Goal: Task Accomplishment & Management: Manage account settings

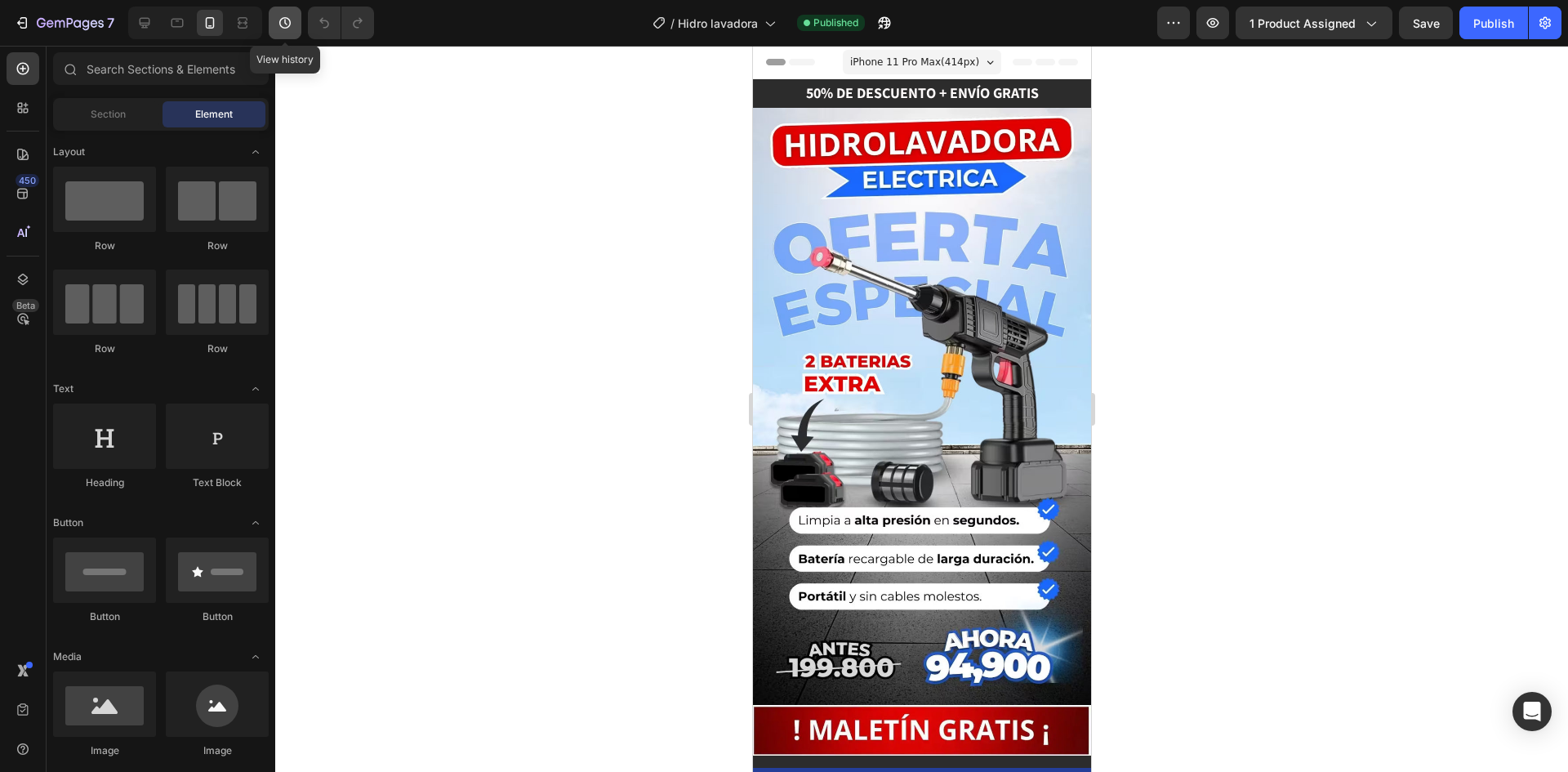
click at [282, 20] on icon "button" at bounding box center [284, 23] width 17 height 17
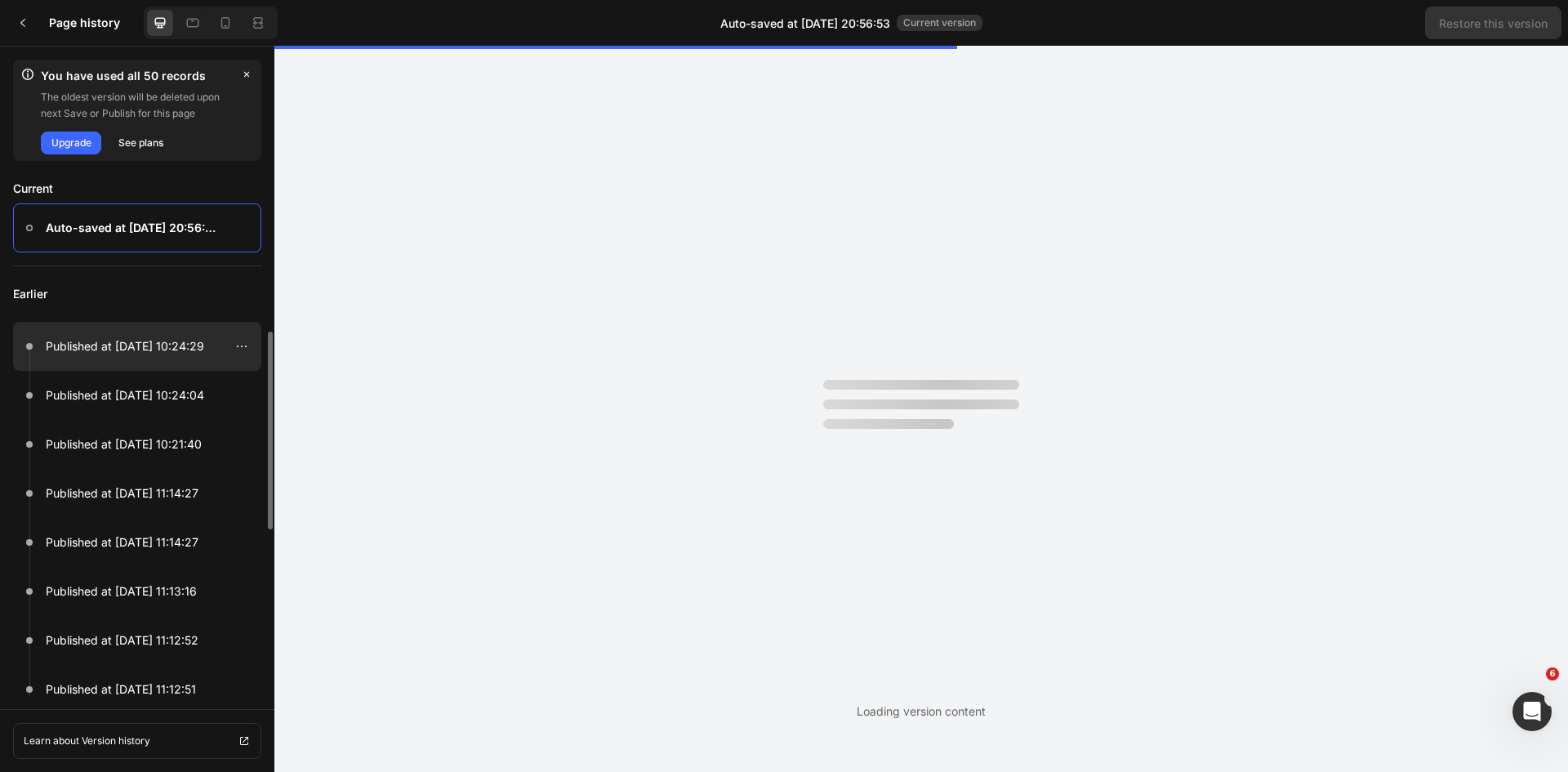
click at [164, 354] on p "Published at [DATE] 10:24:29" at bounding box center [125, 346] width 158 height 19
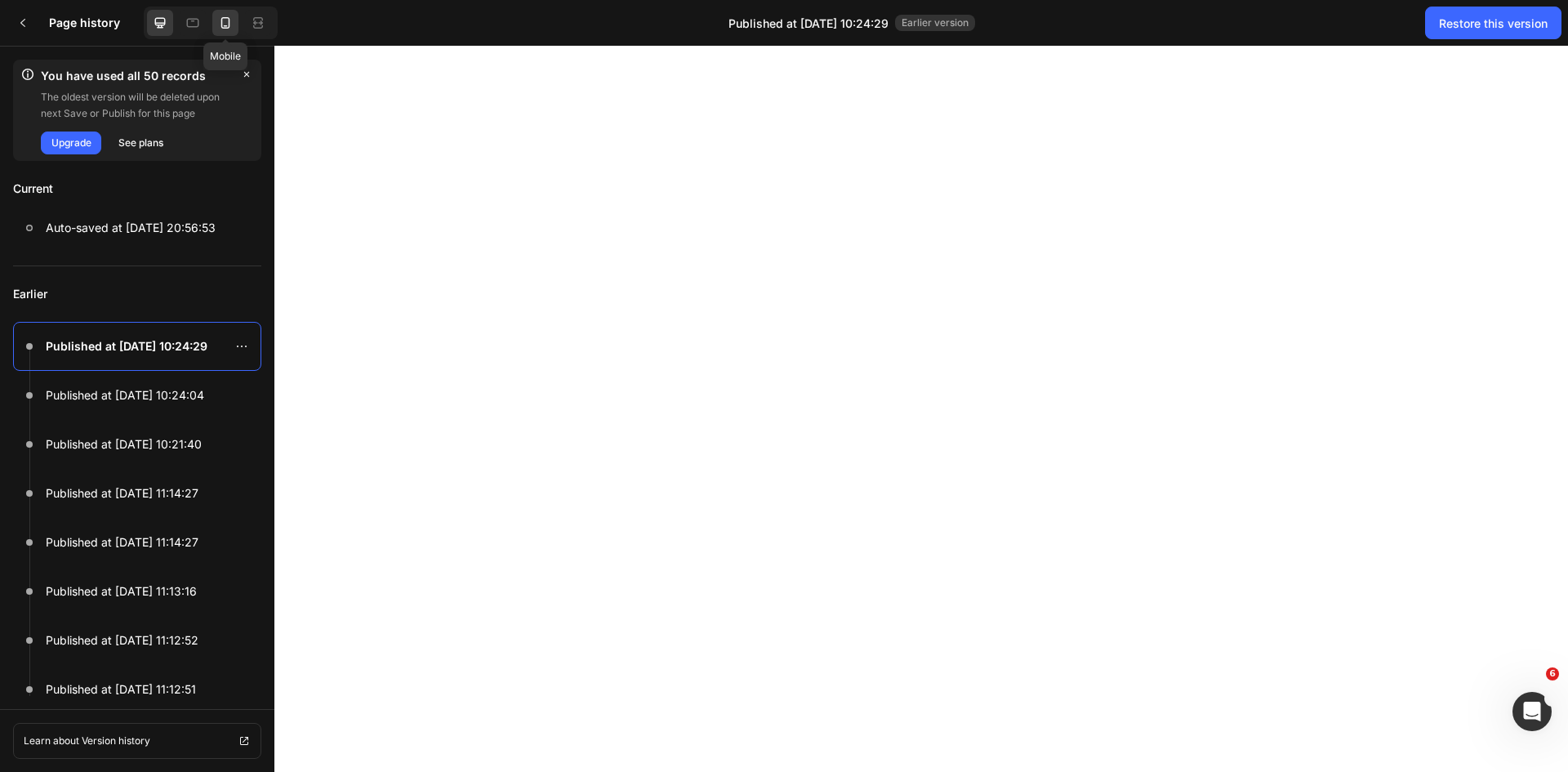
click at [221, 25] on icon at bounding box center [226, 23] width 9 height 11
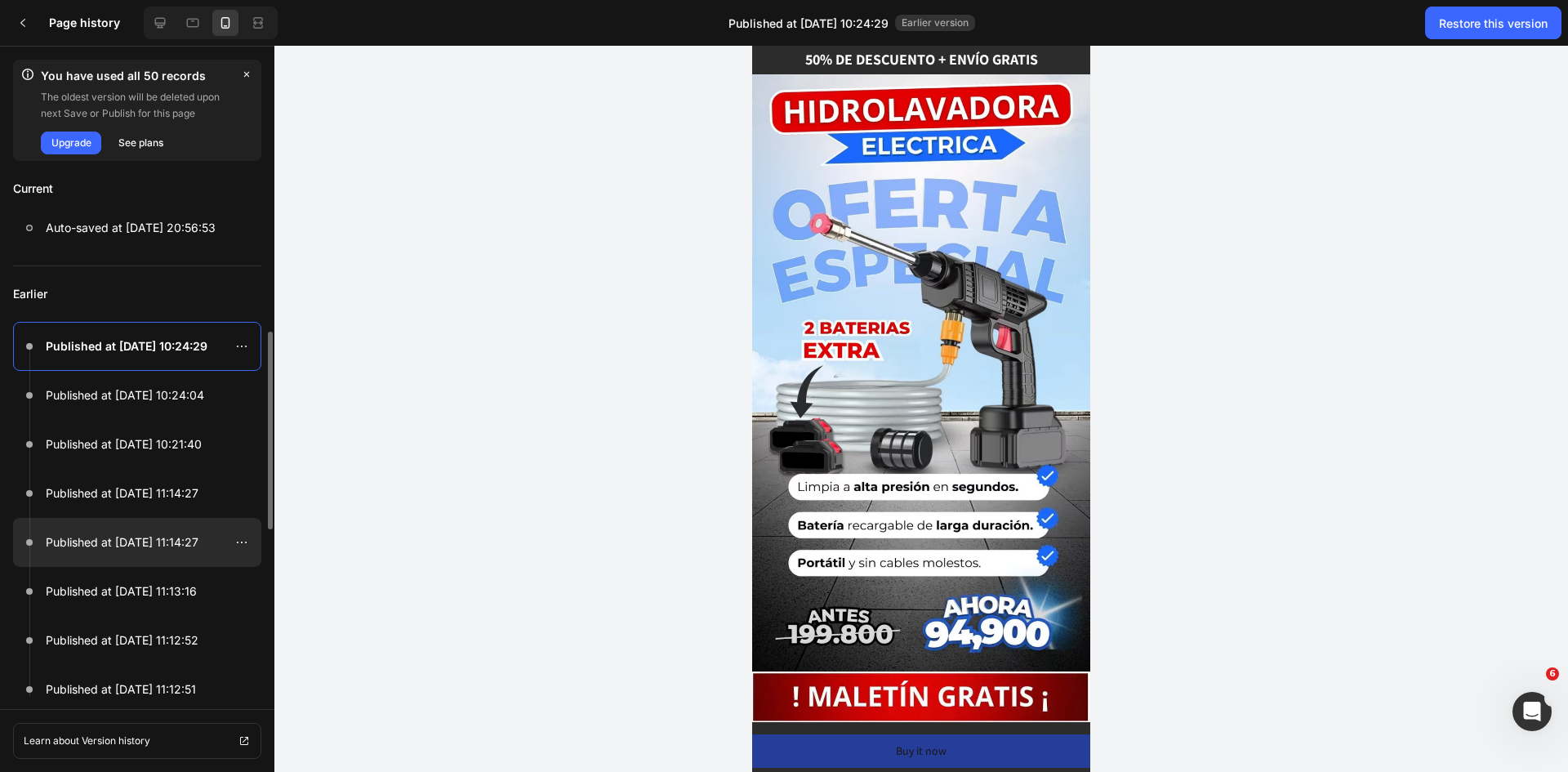
click at [150, 522] on div at bounding box center [137, 543] width 248 height 49
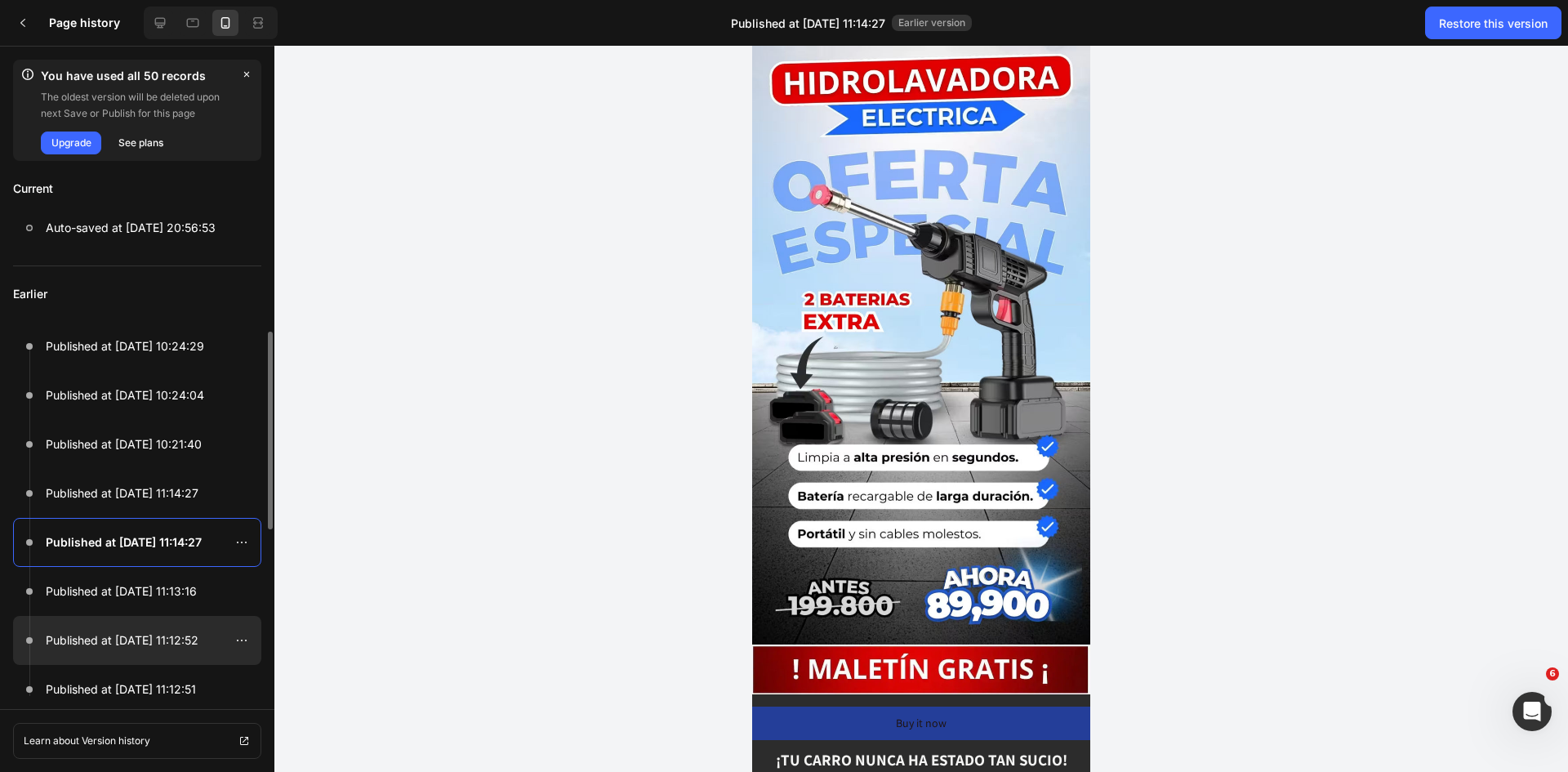
click at [166, 656] on div at bounding box center [137, 640] width 248 height 49
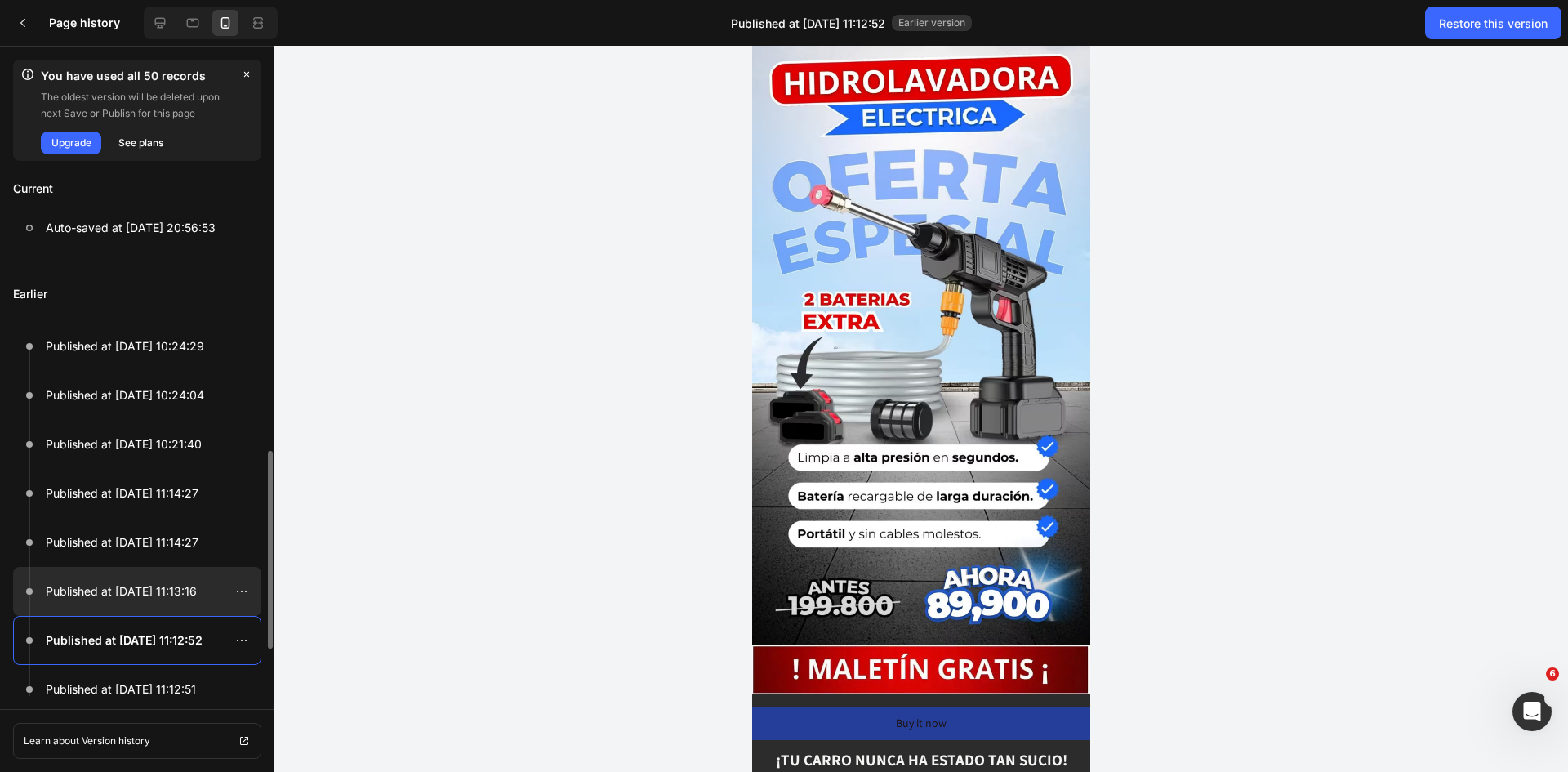
scroll to position [163, 0]
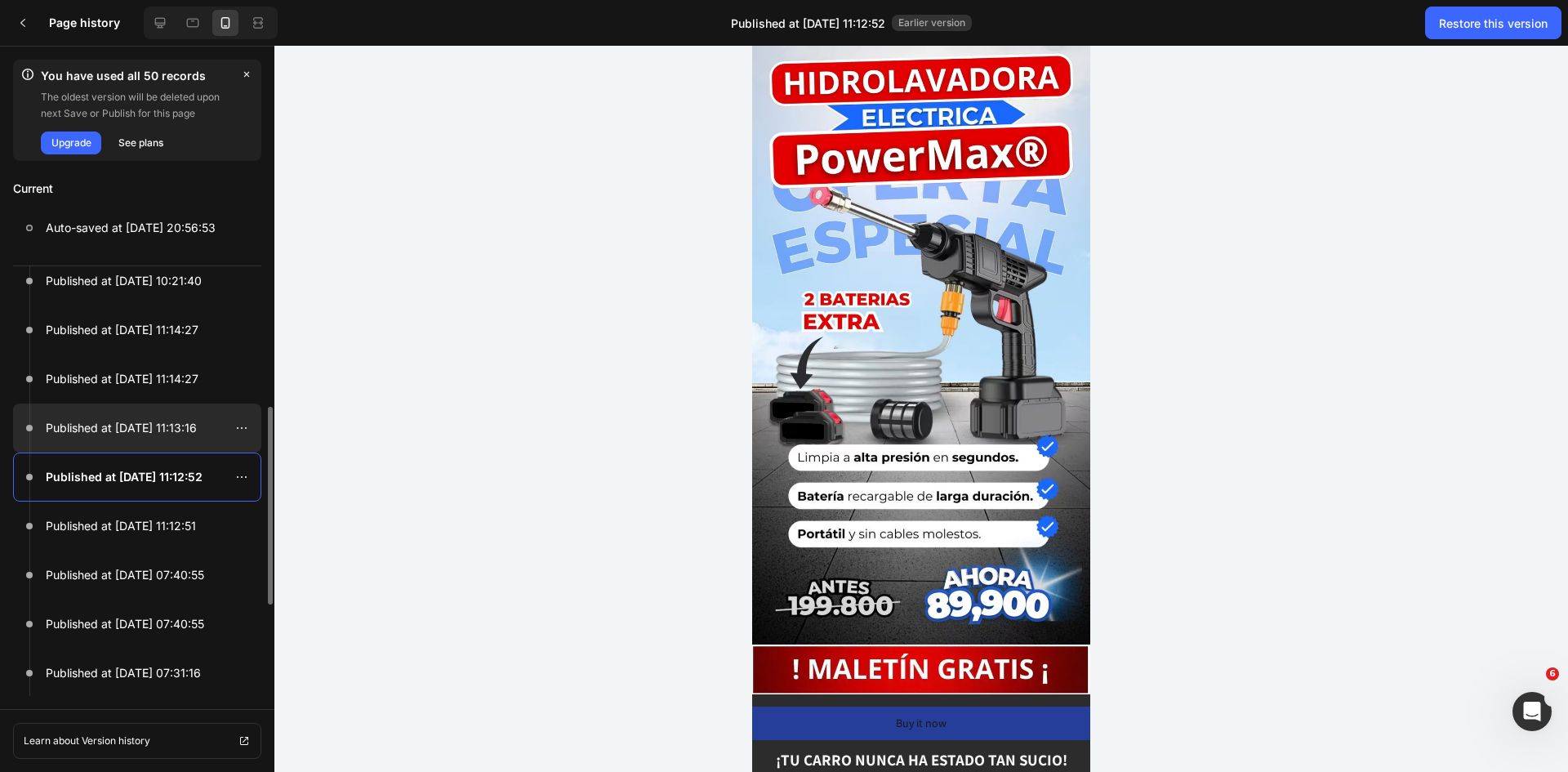
click at [183, 425] on p "Published at [DATE] 11:13:16" at bounding box center [121, 428] width 151 height 19
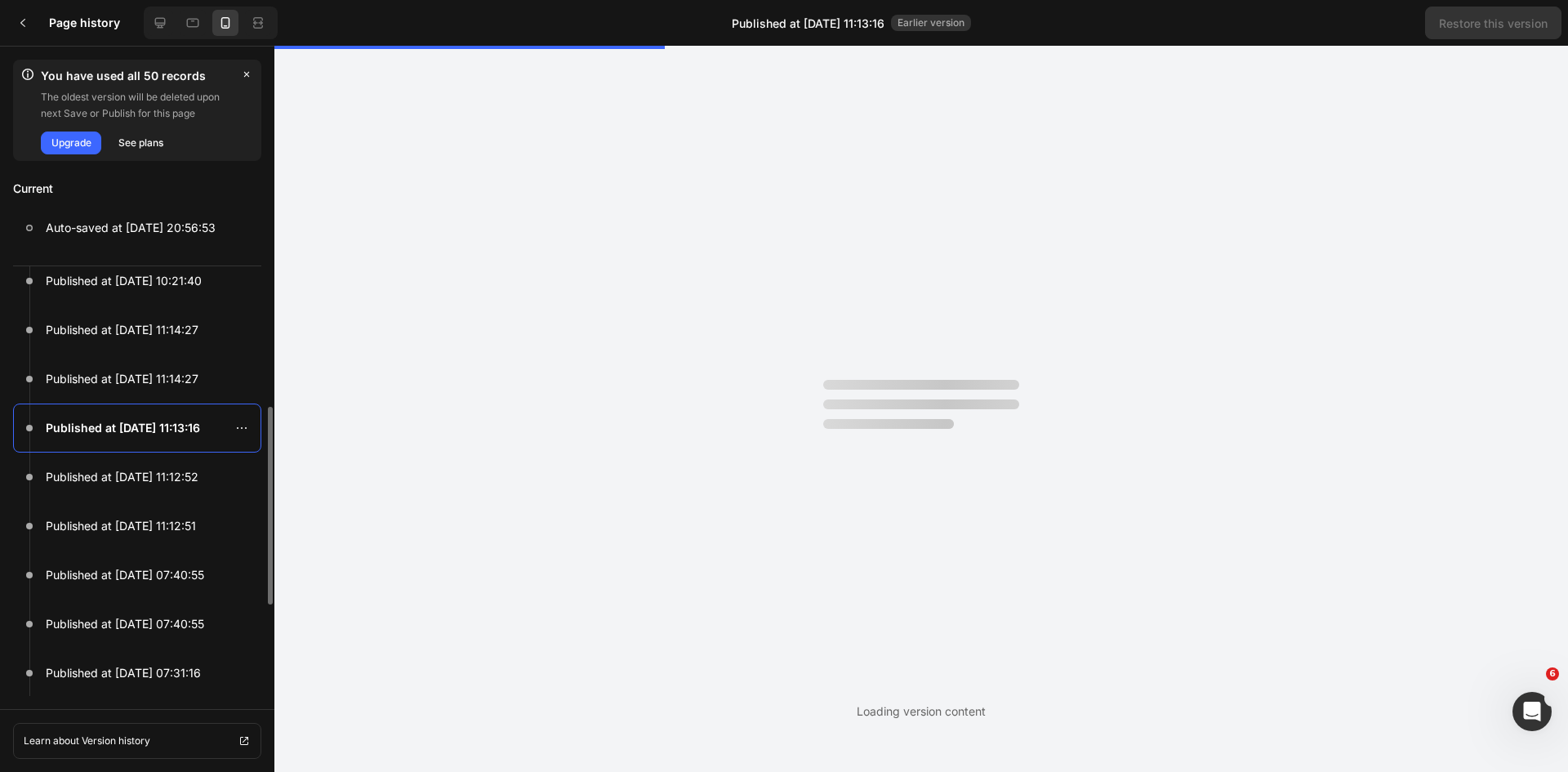
scroll to position [0, 0]
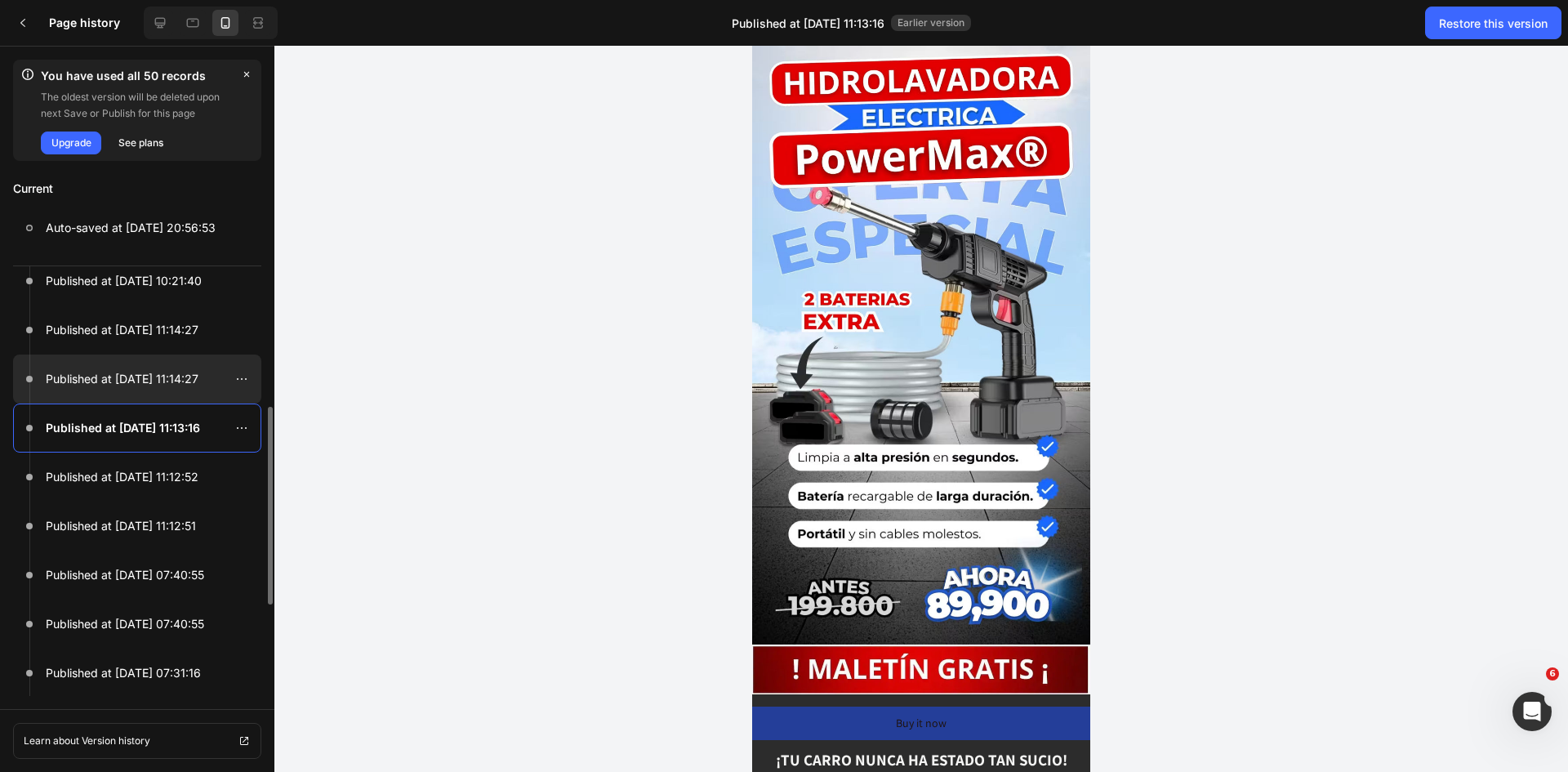
click at [179, 372] on p "Published at [DATE] 11:14:27" at bounding box center [122, 379] width 153 height 19
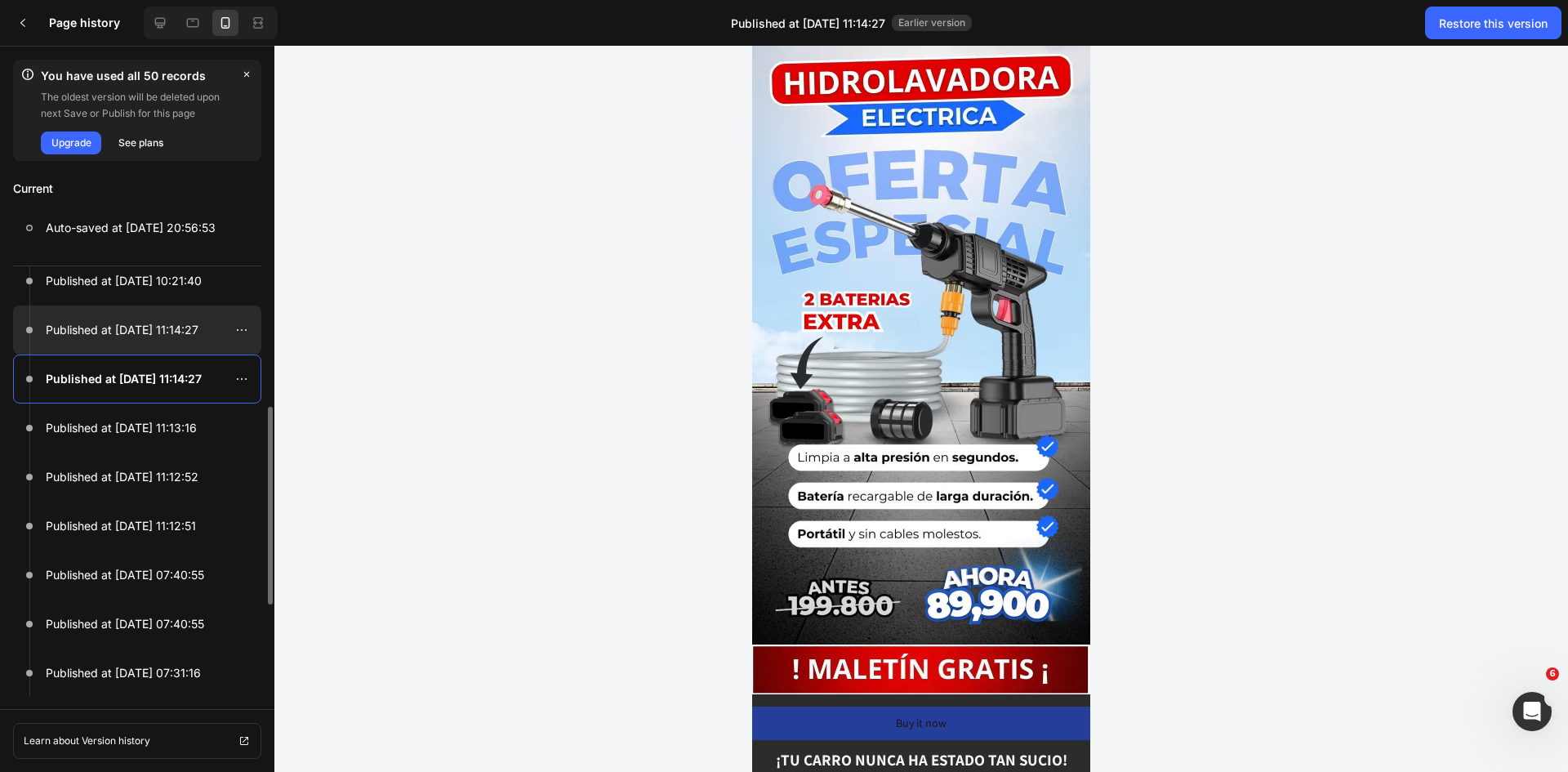
click at [190, 334] on p "Published at [DATE] 11:14:27" at bounding box center [122, 330] width 153 height 19
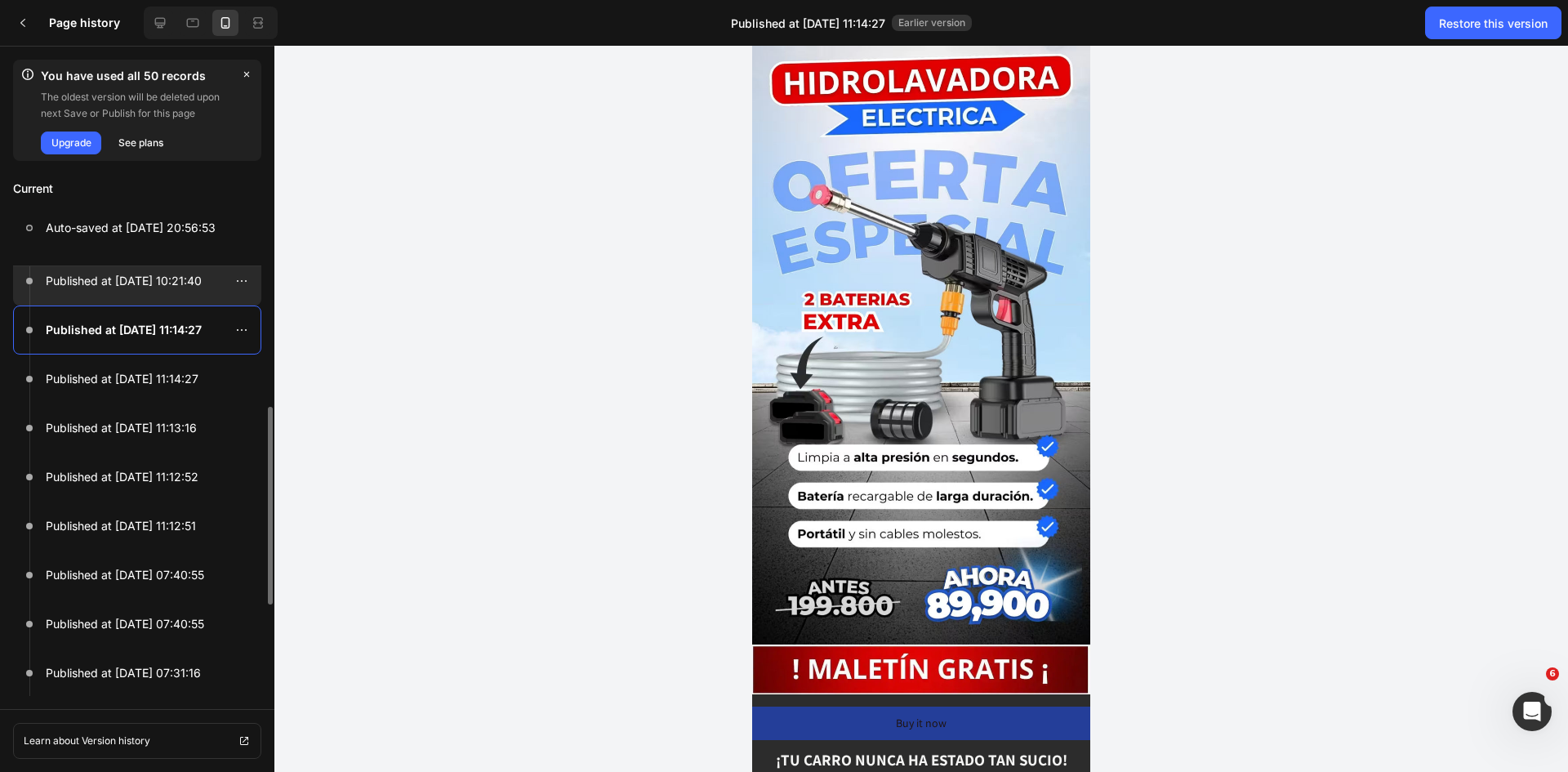
click at [183, 285] on p "Published at [DATE] 10:21:40" at bounding box center [124, 281] width 156 height 19
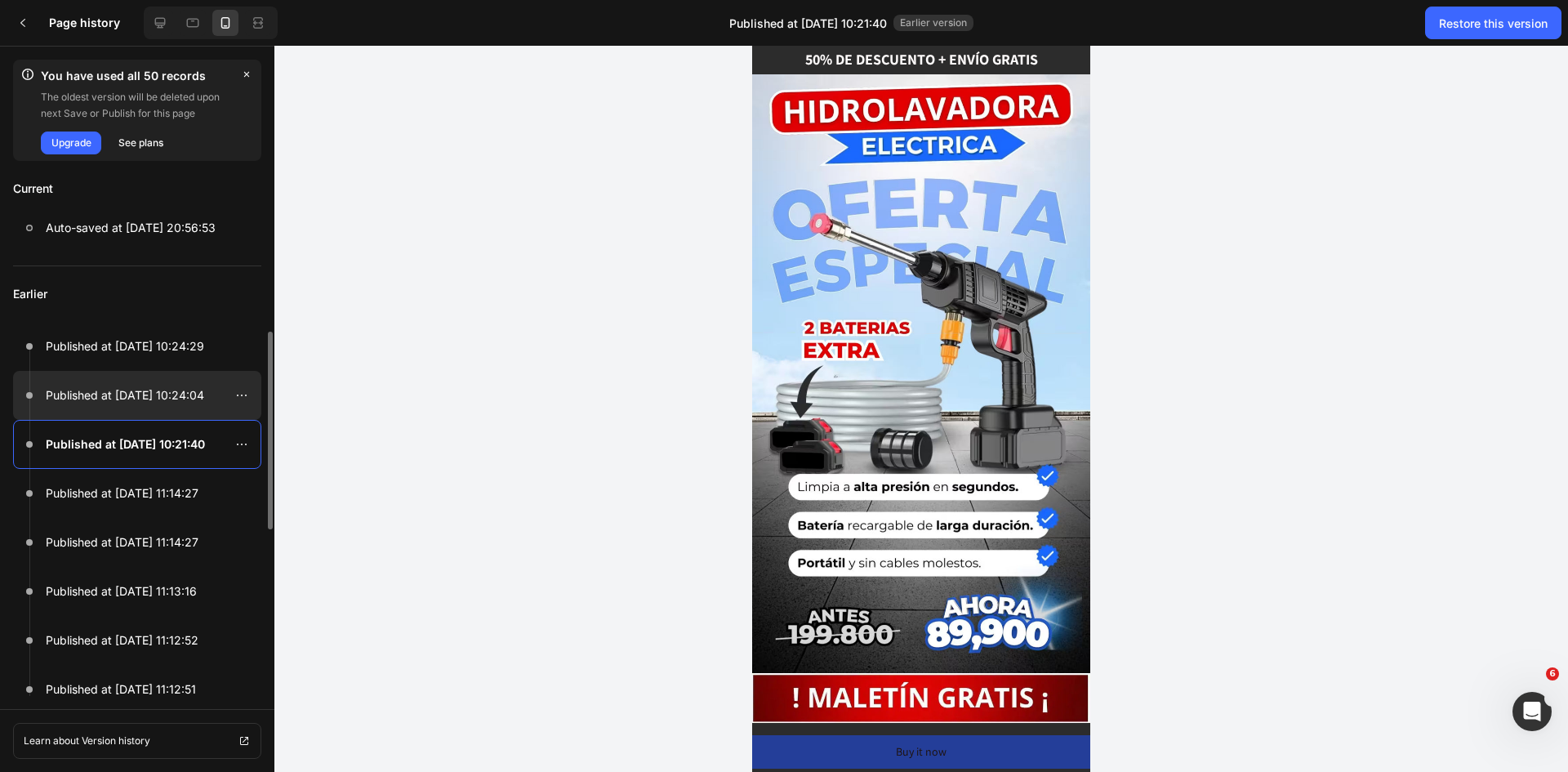
click at [187, 400] on p "Published at [DATE] 10:24:04" at bounding box center [125, 395] width 158 height 19
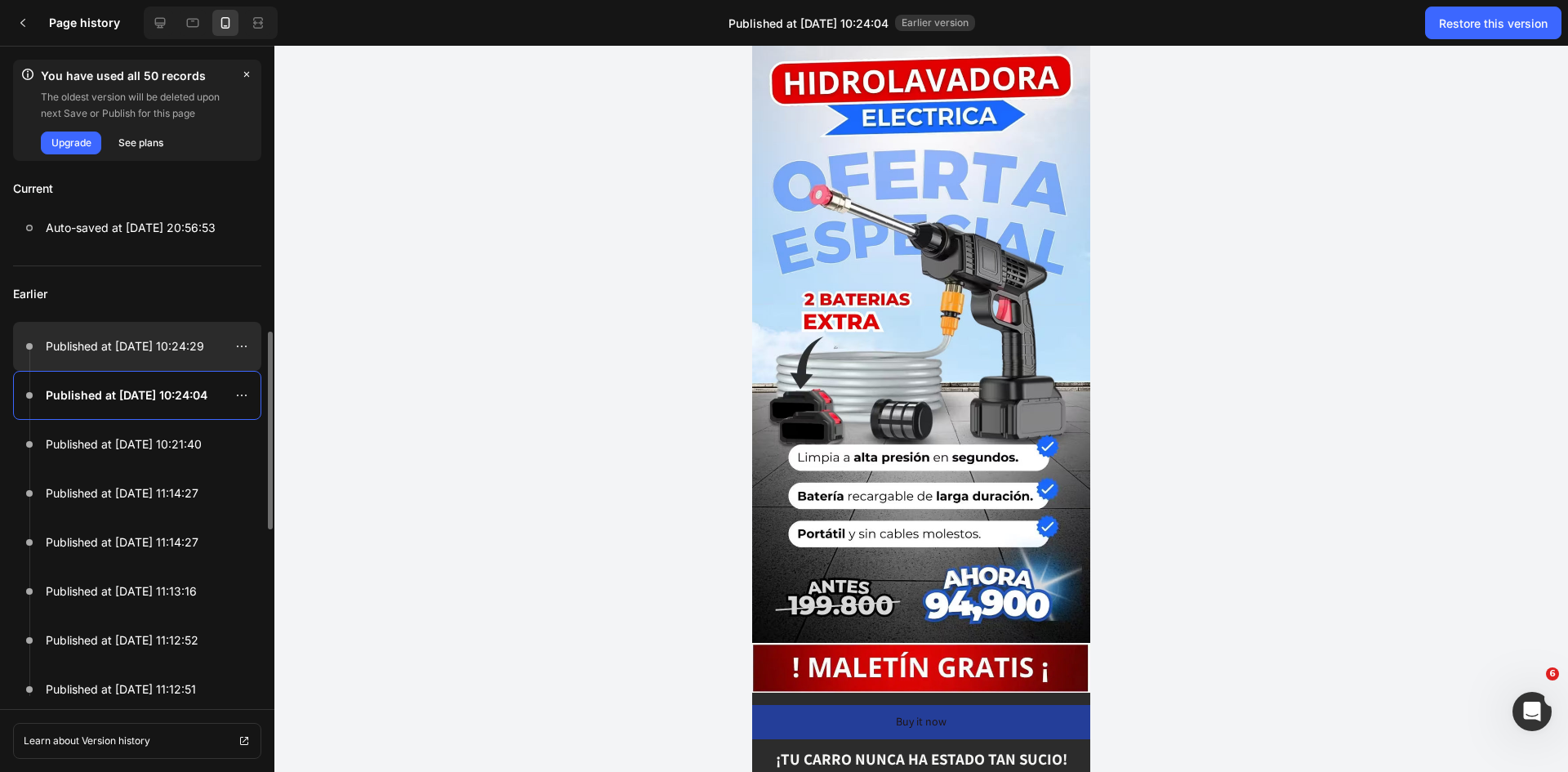
click at [171, 352] on p "Published at [DATE] 10:24:29" at bounding box center [125, 346] width 158 height 19
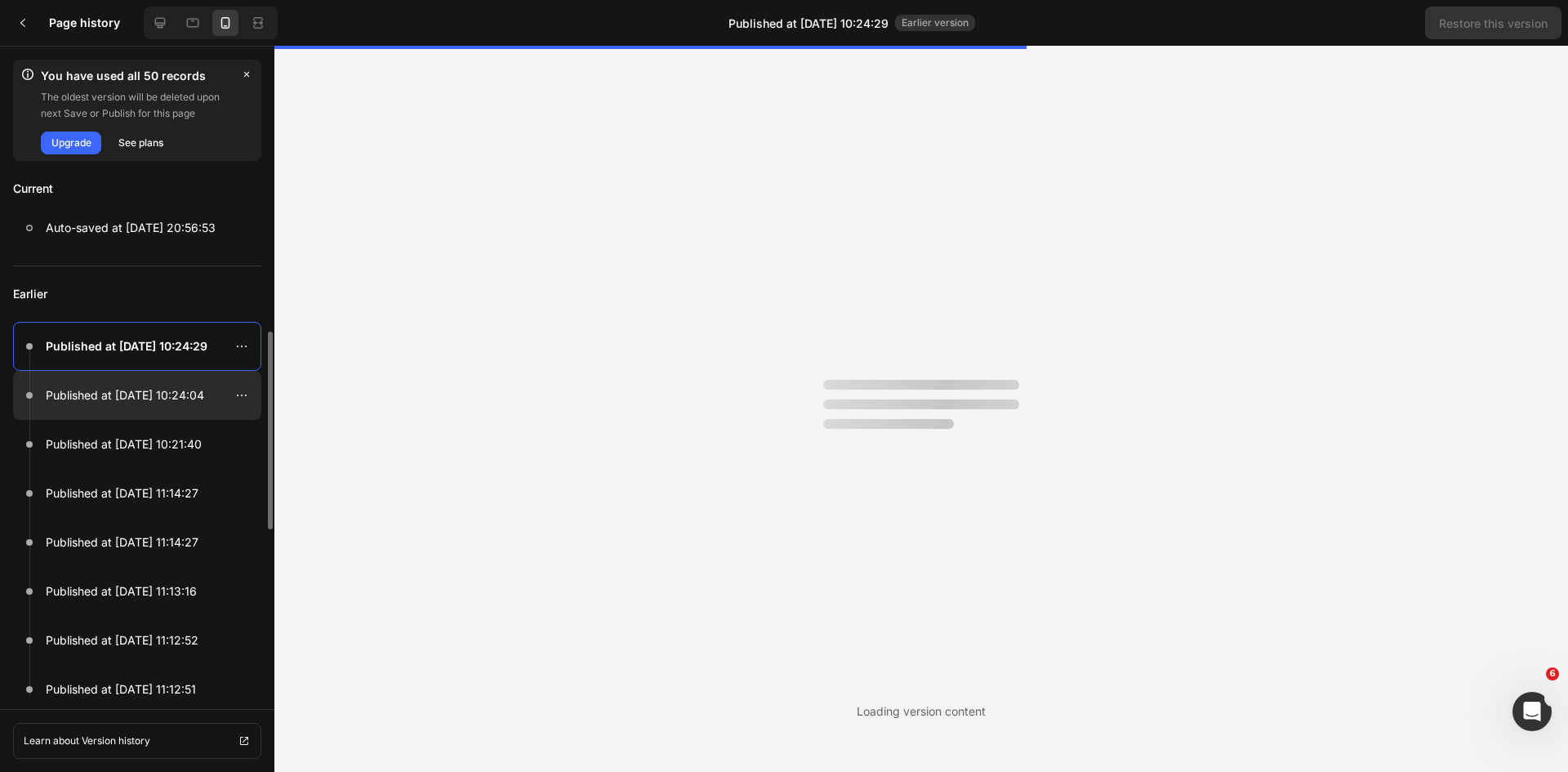
click at [170, 408] on div at bounding box center [137, 395] width 248 height 49
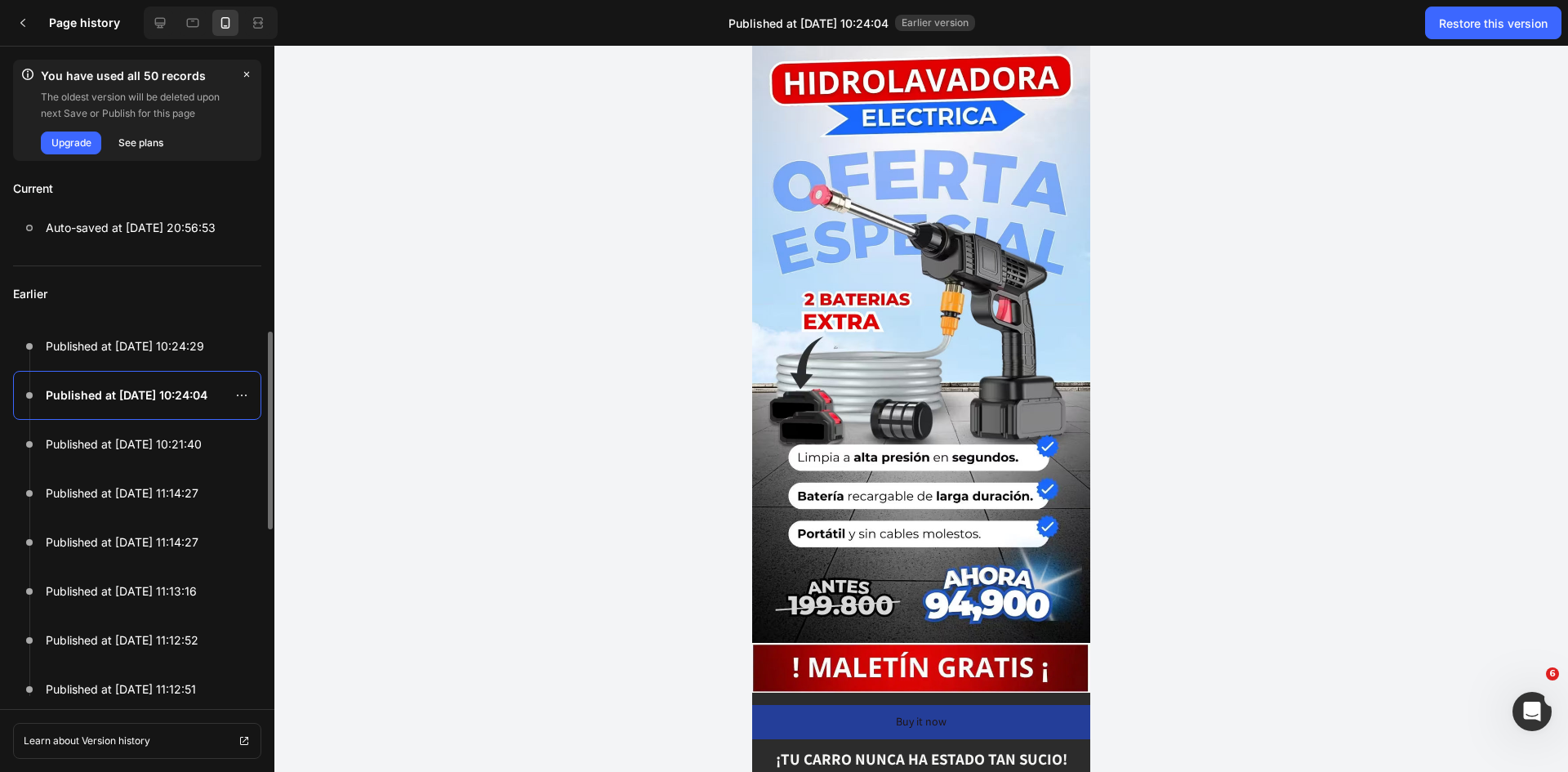
click at [181, 403] on p "Published at [DATE] 10:24:04" at bounding box center [126, 395] width 162 height 19
click at [174, 437] on p "Published at [DATE] 10:21:40" at bounding box center [124, 444] width 156 height 19
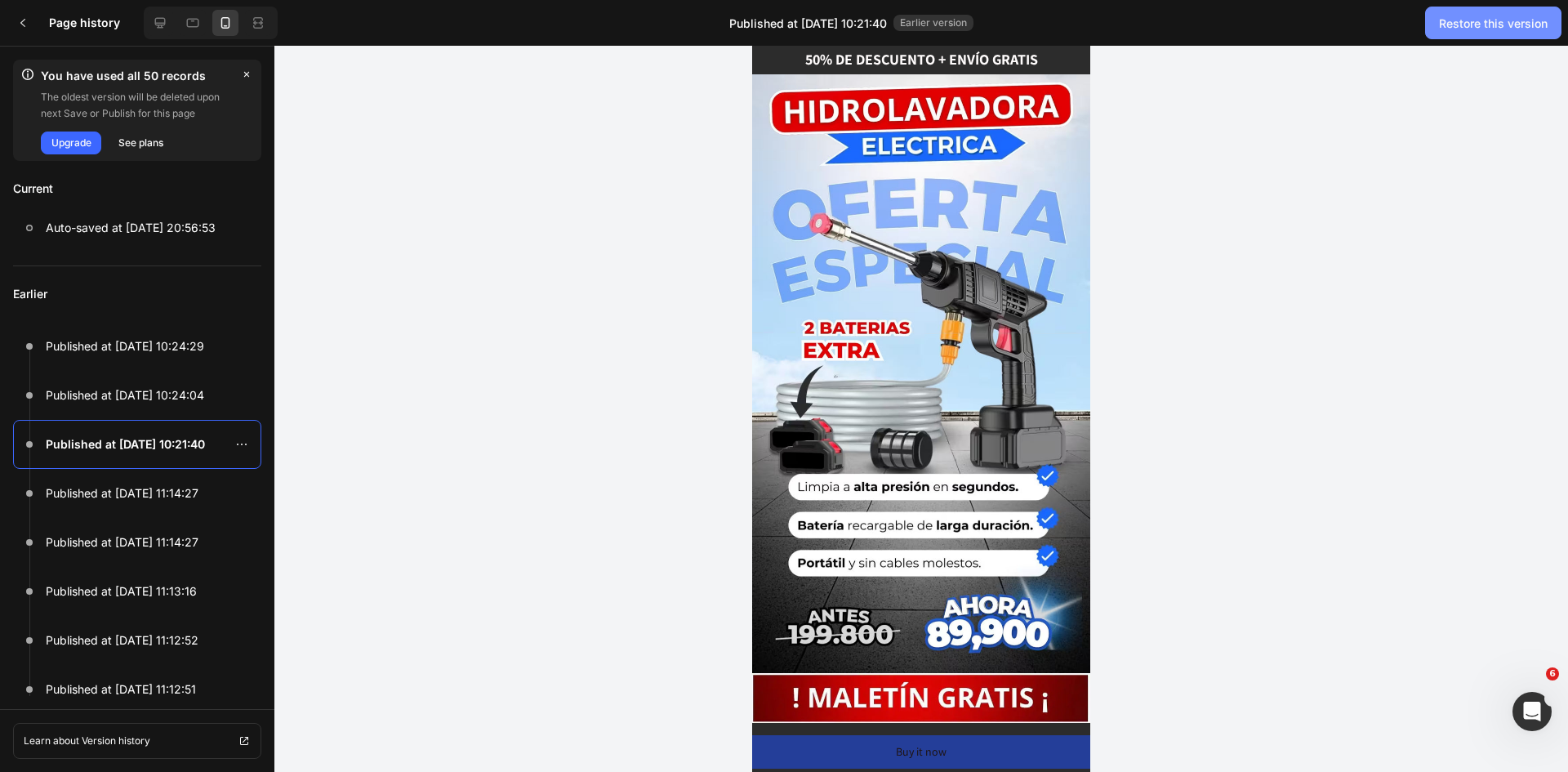
click at [1470, 32] on button "Restore this version" at bounding box center [1492, 22] width 136 height 32
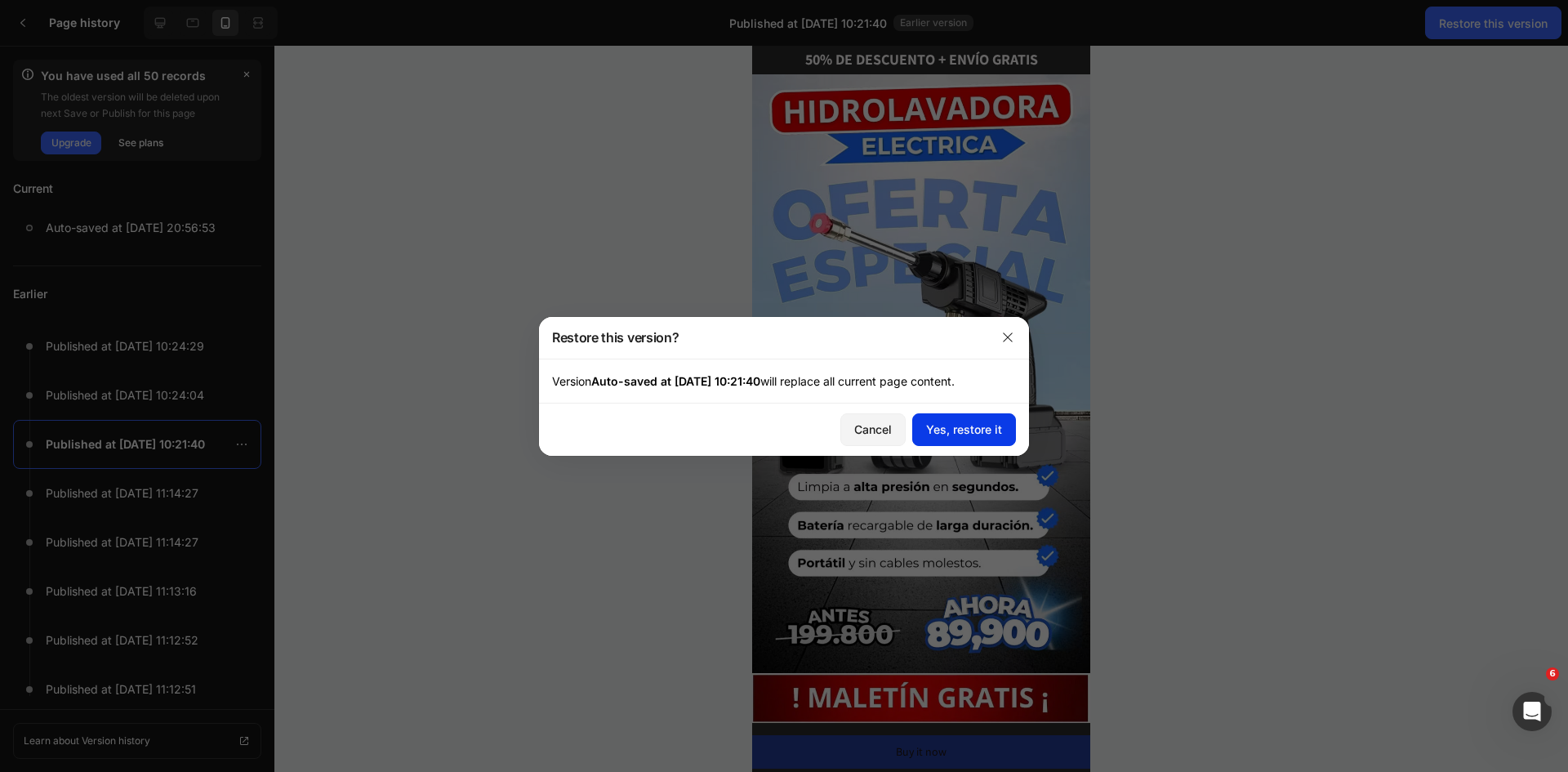
click at [994, 429] on div "Yes, restore it" at bounding box center [964, 429] width 76 height 18
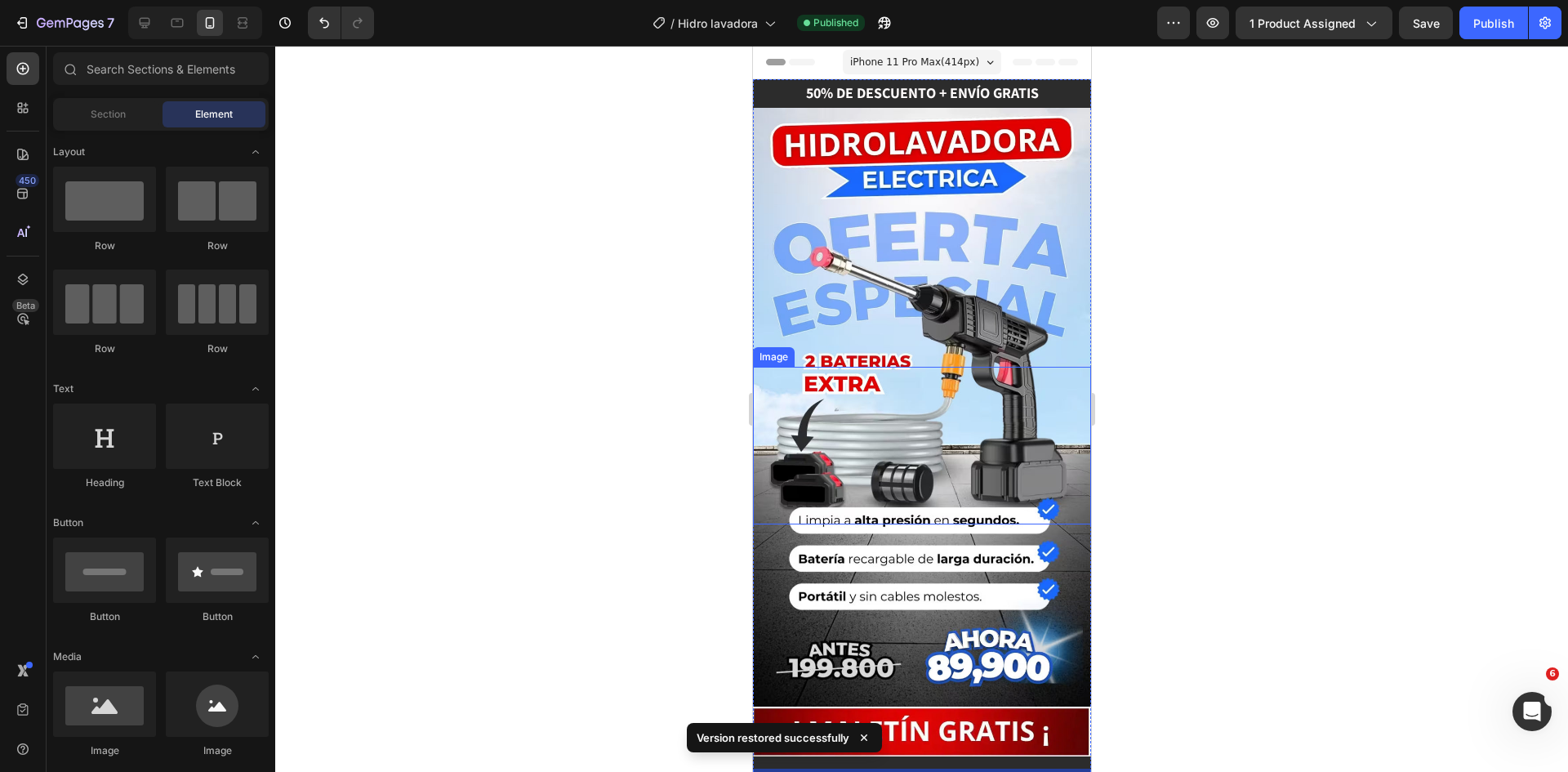
click at [923, 524] on img at bounding box center [921, 615] width 338 height 182
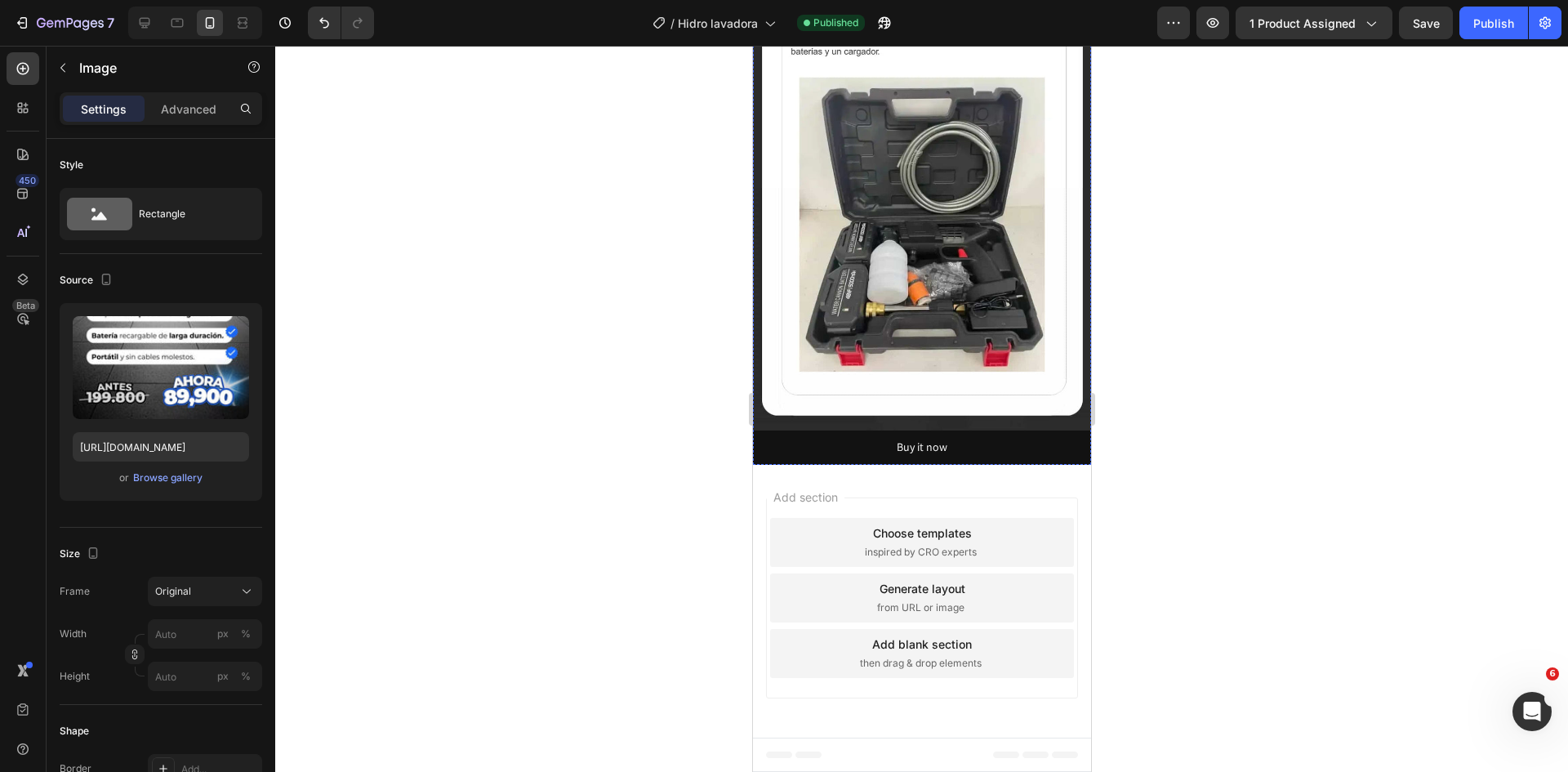
scroll to position [5981, 0]
click at [1484, 32] on button "Publish" at bounding box center [1493, 22] width 68 height 32
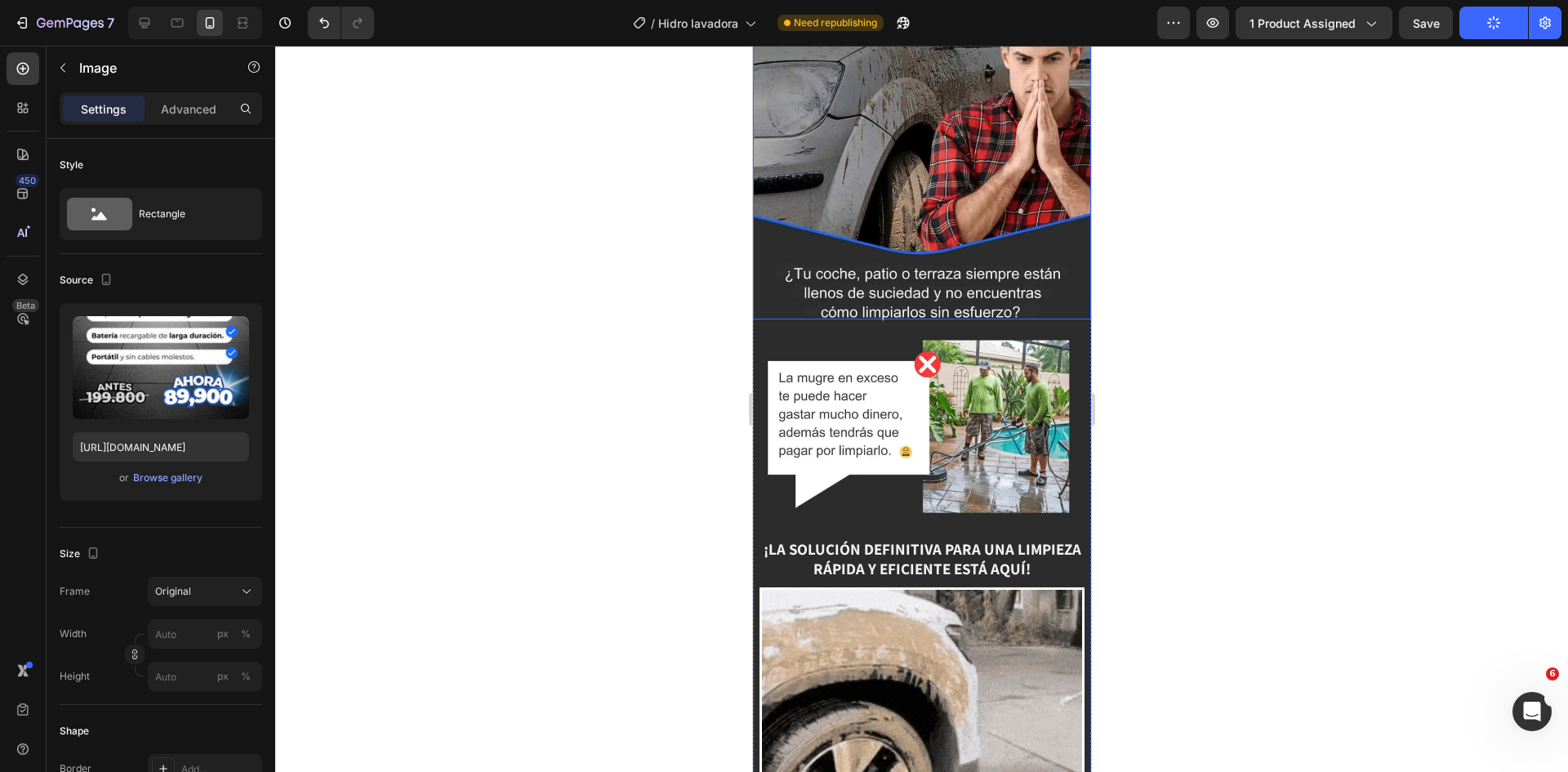
scroll to position [602, 0]
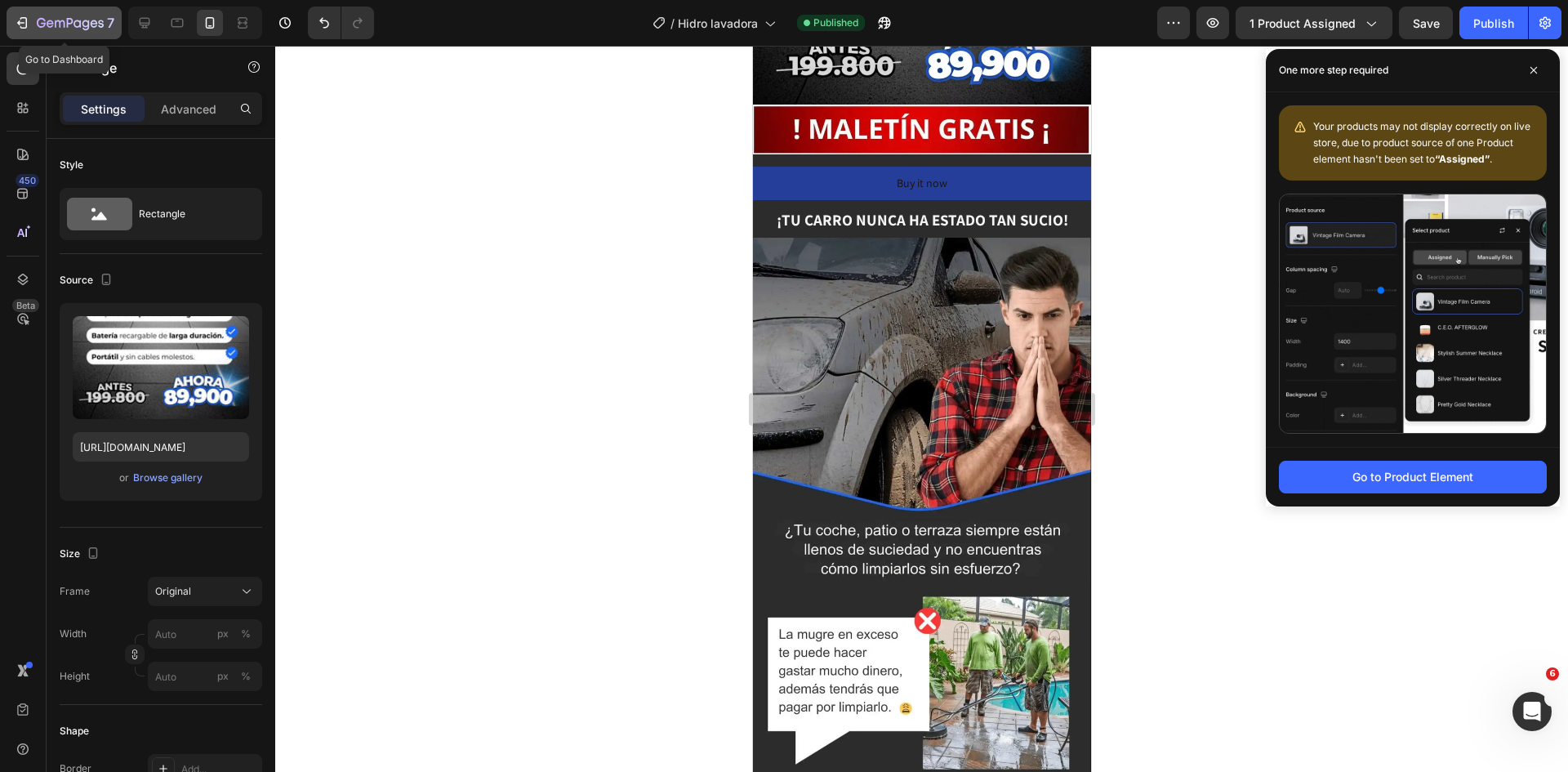
click at [27, 21] on icon "button" at bounding box center [22, 23] width 17 height 17
